Goal: Task Accomplishment & Management: Complete application form

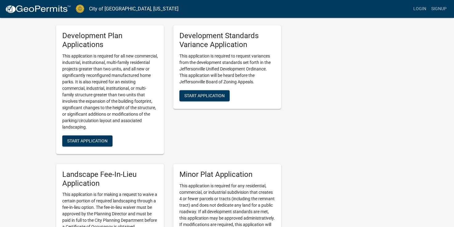
scroll to position [654, 0]
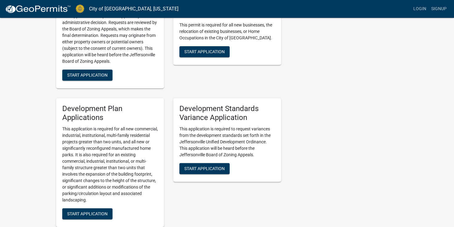
click at [309, 187] on div "Contacts Building Commissioner Building Commissioner Contact Planning & Zoning …" at bounding box center [344, 180] width 117 height 1423
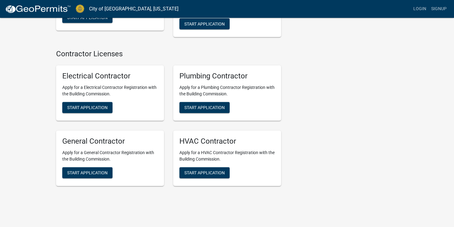
scroll to position [1272, 0]
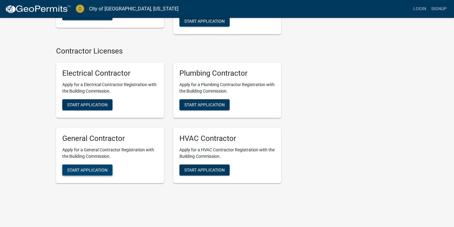
click at [84, 165] on button "Start Application" at bounding box center [87, 170] width 50 height 11
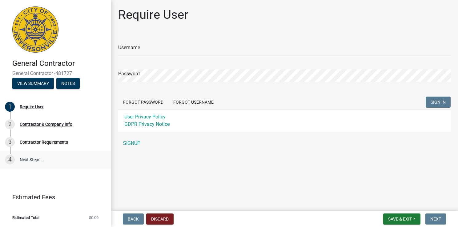
click at [35, 161] on link "4 Next Steps..." at bounding box center [55, 160] width 111 height 18
click at [133, 142] on link "SIGNUP" at bounding box center [284, 143] width 333 height 12
